Goal: Task Accomplishment & Management: Complete application form

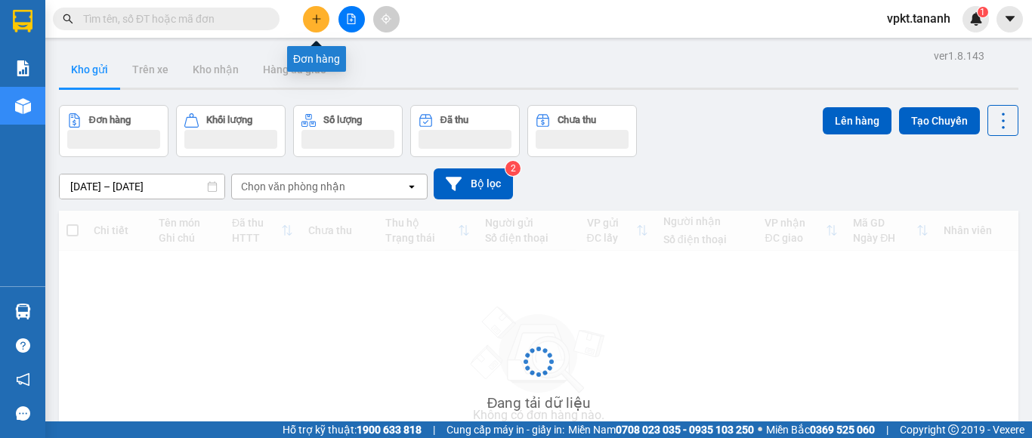
click at [313, 24] on button at bounding box center [316, 19] width 26 height 26
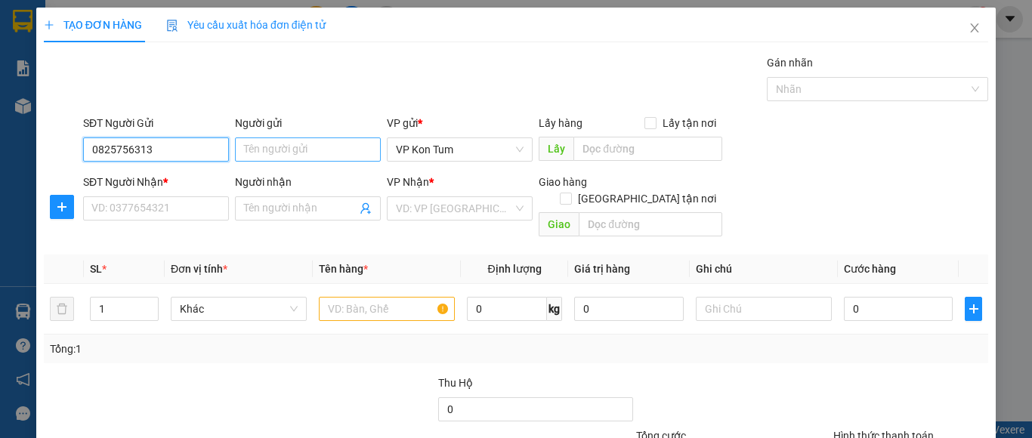
type input "0825756313"
click at [283, 150] on input "Người gửi" at bounding box center [308, 149] width 146 height 24
type input "t"
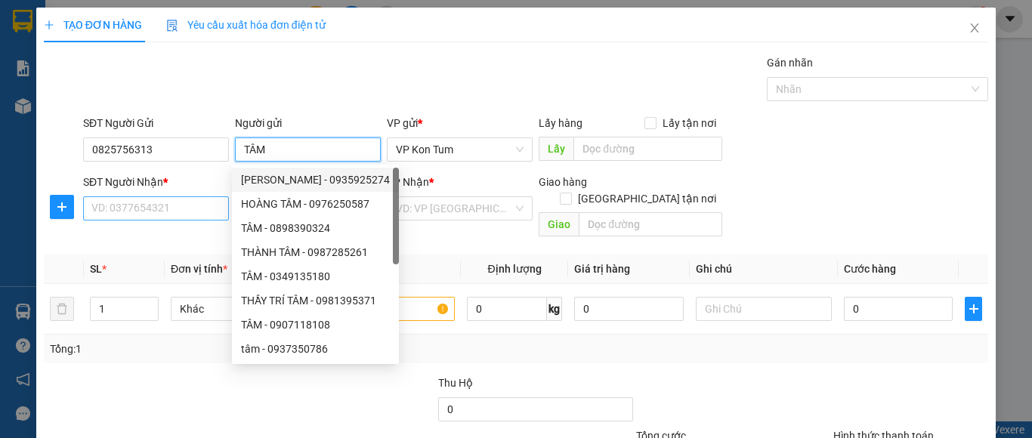
type input "TÂM"
click at [140, 208] on input "SĐT Người Nhận *" at bounding box center [156, 208] width 146 height 24
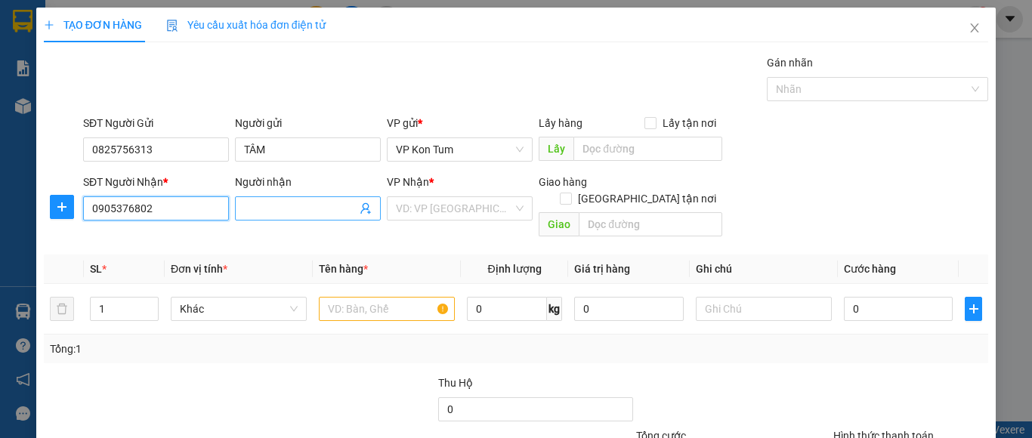
type input "0905376802"
click at [270, 204] on input "Người nhận" at bounding box center [300, 208] width 113 height 17
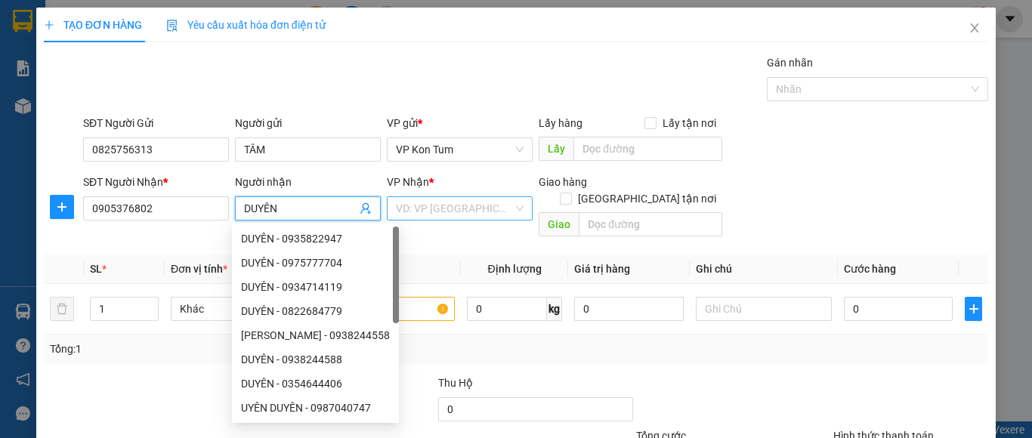
type input "DUYÊN"
click at [406, 211] on input "search" at bounding box center [454, 208] width 117 height 23
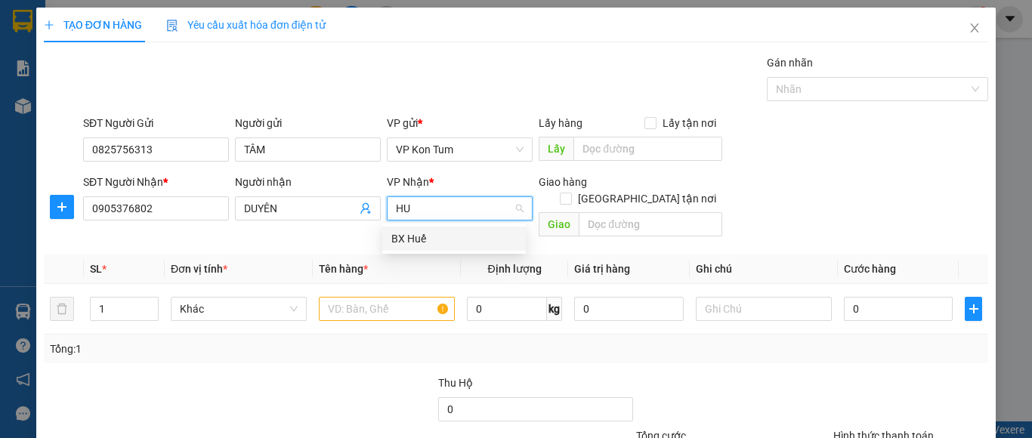
type input "HUÊ"
click at [431, 237] on div "BX Huế" at bounding box center [453, 238] width 125 height 17
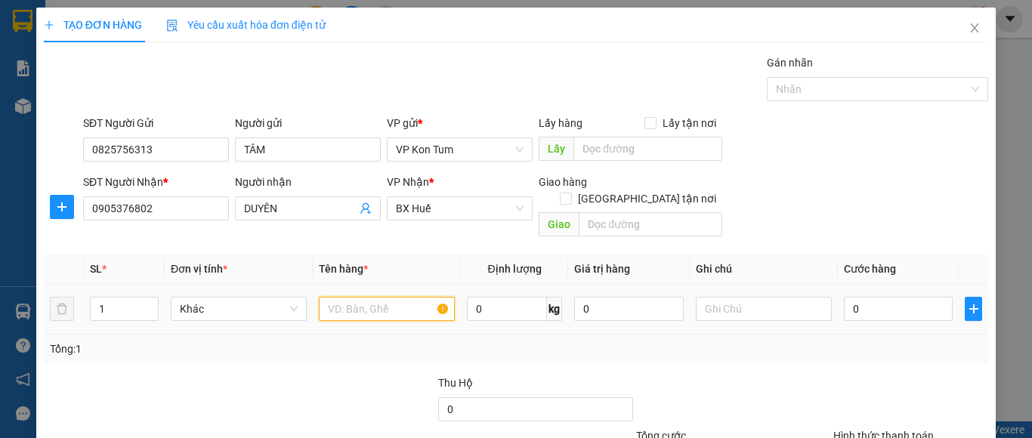
click at [338, 298] on input "text" at bounding box center [387, 309] width 136 height 24
type input "1TX SẦU RIÊNG"
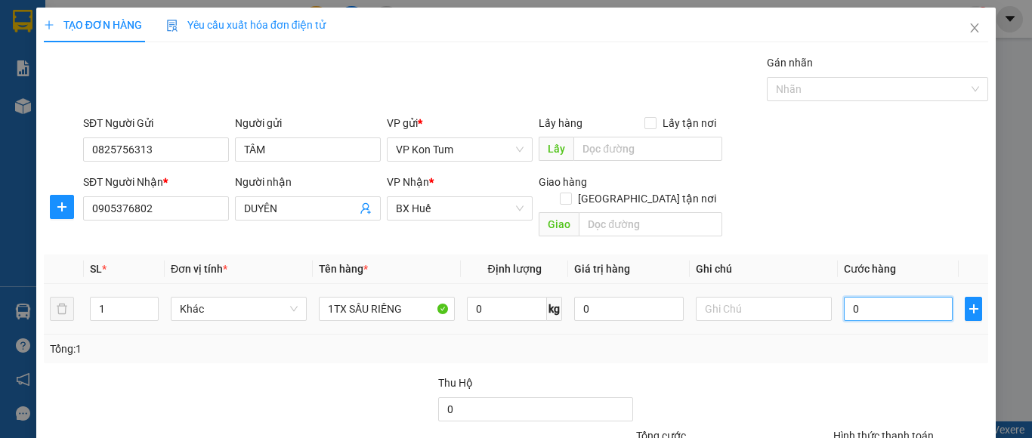
click at [855, 297] on input "0" at bounding box center [898, 309] width 109 height 24
type input "5"
type input "50"
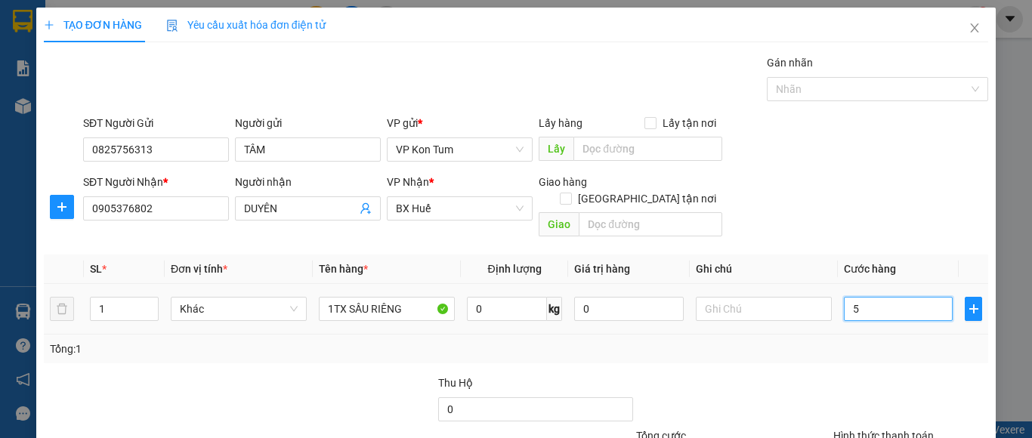
type input "50"
type input "500"
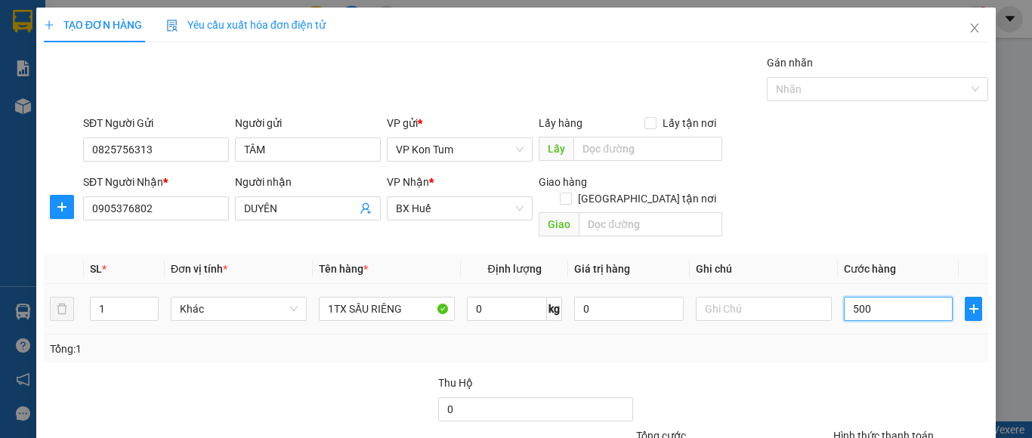
type input "5.000"
type input "50.000"
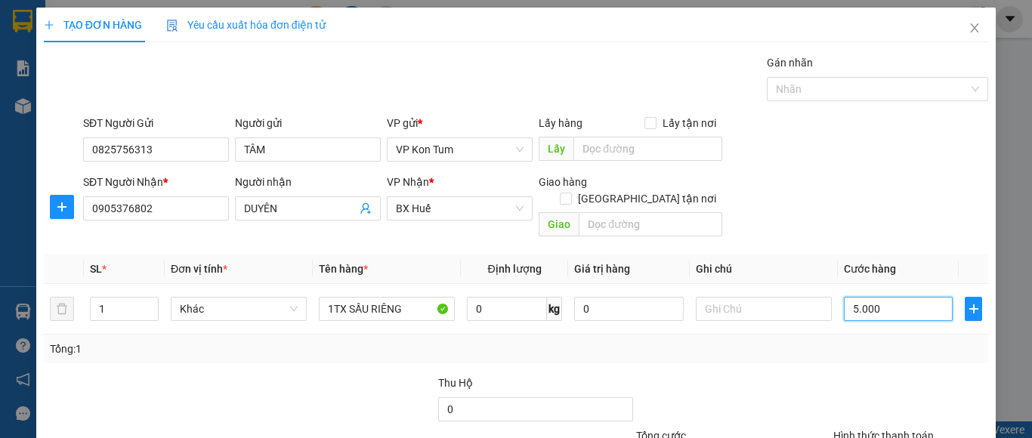
type input "50.000"
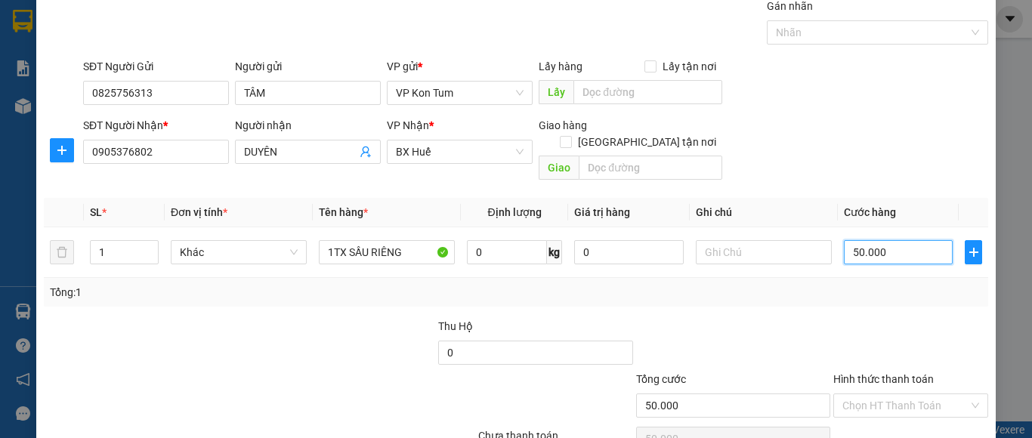
scroll to position [121, 0]
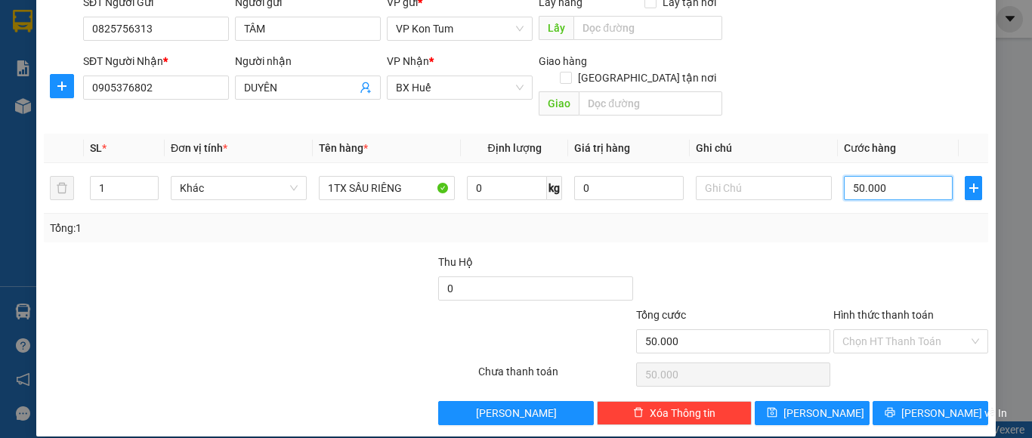
type input "50.000"
click at [807, 220] on div "Tổng: 1" at bounding box center [516, 228] width 932 height 17
click at [879, 330] on input "Hình thức thanh toán" at bounding box center [905, 341] width 126 height 23
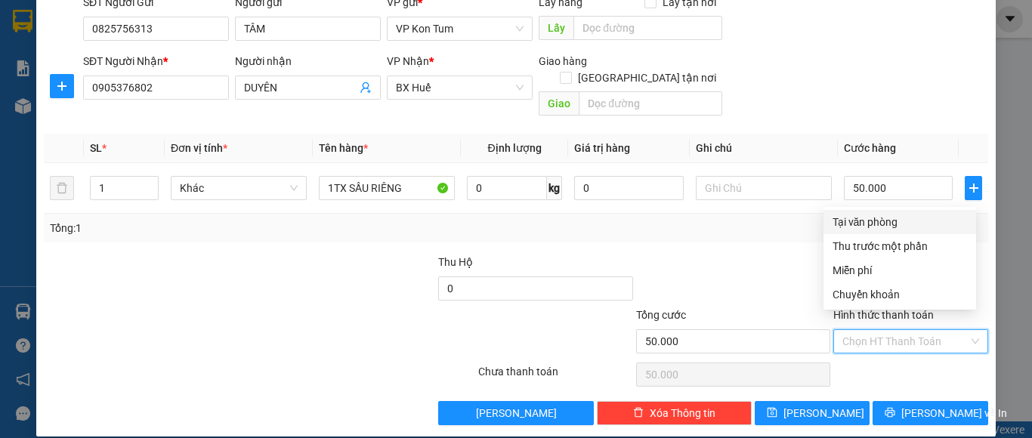
click at [872, 224] on div "Tại văn phòng" at bounding box center [899, 222] width 134 height 17
type input "0"
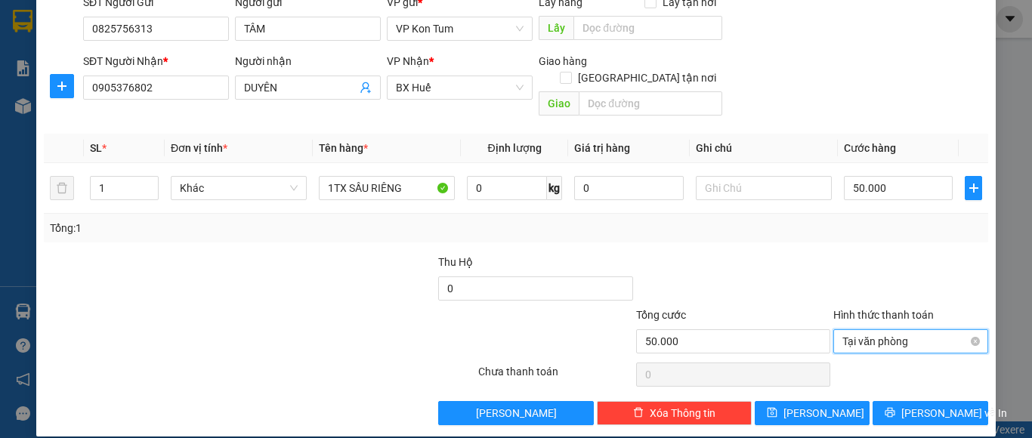
click at [908, 330] on span "Tại văn phòng" at bounding box center [910, 341] width 137 height 23
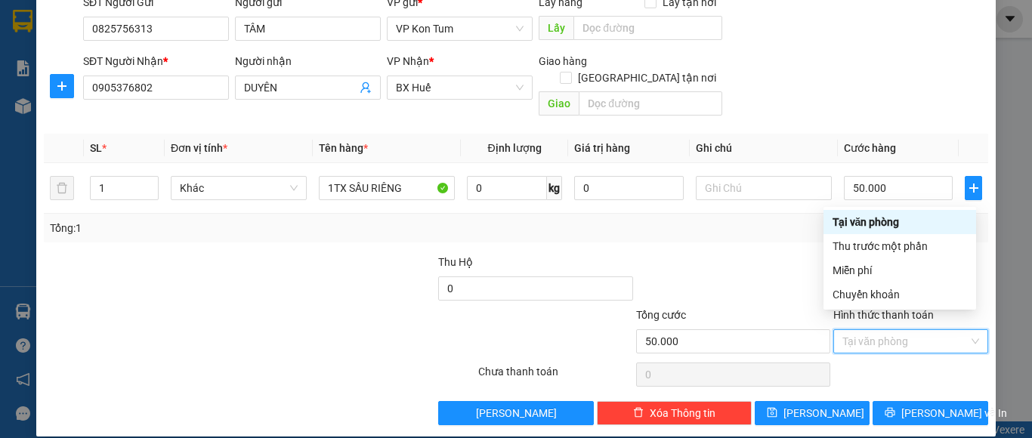
click at [887, 224] on div "Tại văn phòng" at bounding box center [899, 222] width 134 height 17
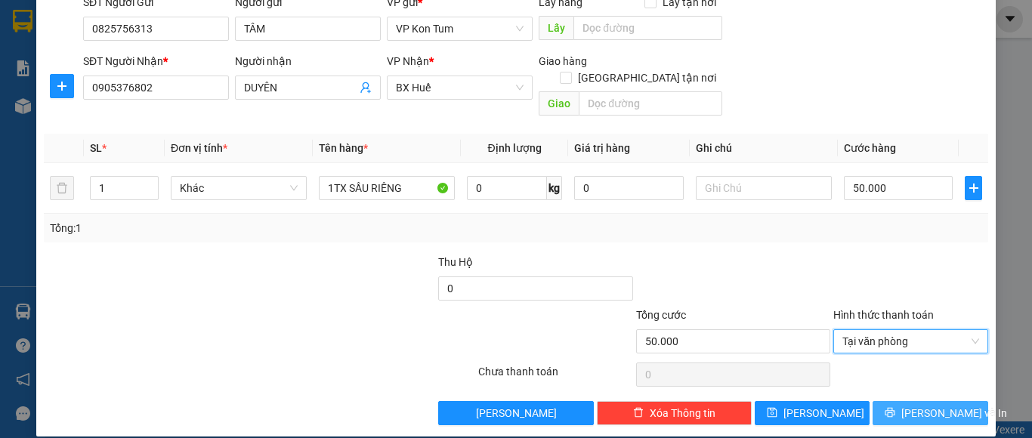
drag, startPoint x: 940, startPoint y: 390, endPoint x: 939, endPoint y: 375, distance: 14.4
click at [940, 405] on span "[PERSON_NAME] và In" at bounding box center [954, 413] width 106 height 17
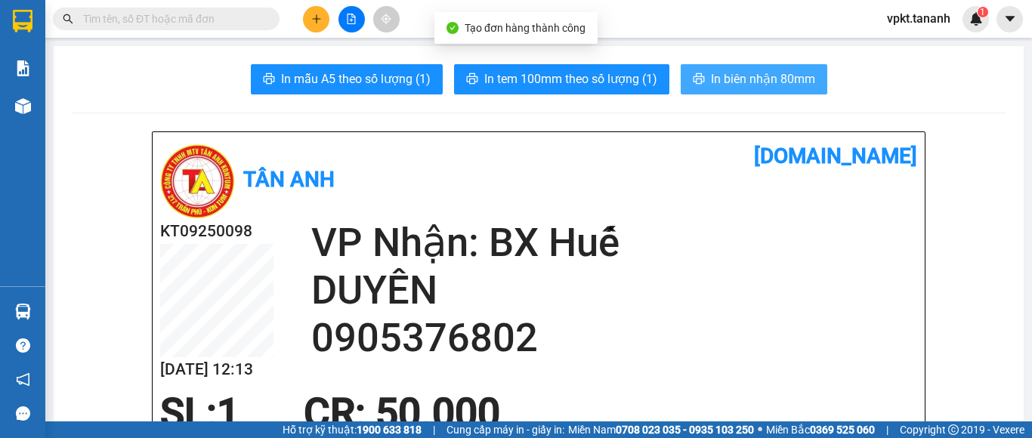
click at [750, 73] on span "In biên nhận 80mm" at bounding box center [763, 78] width 104 height 19
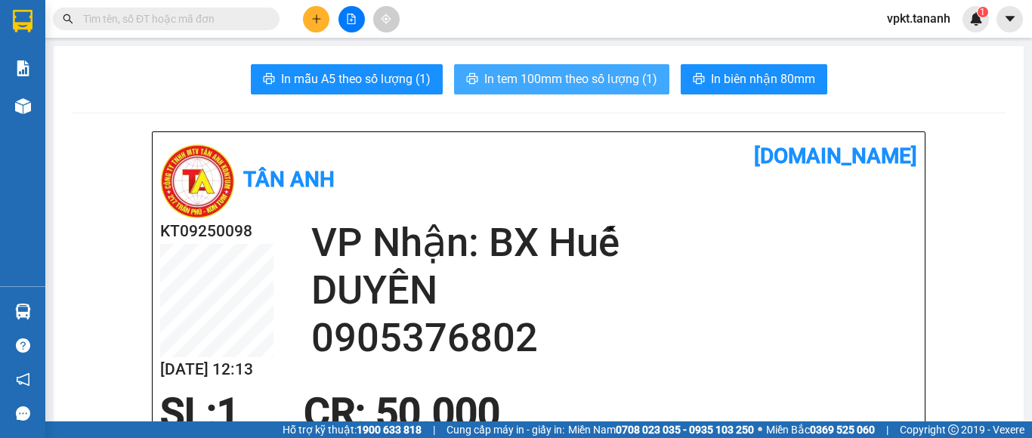
click at [582, 79] on span "In tem 100mm theo số lượng (1)" at bounding box center [570, 78] width 173 height 19
